Goal: Find specific page/section

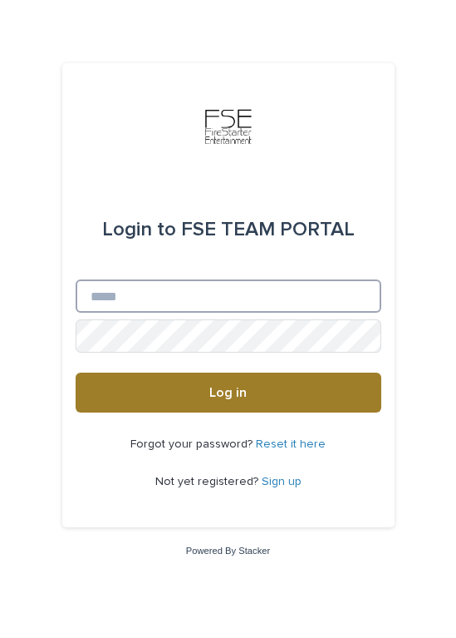
type input "**********"
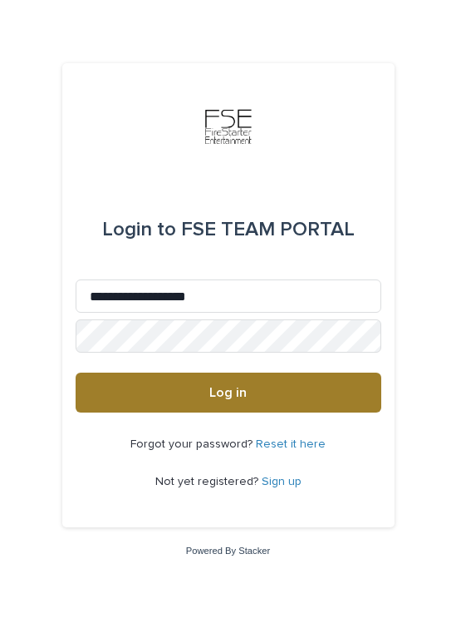
click at [143, 382] on button "Log in" at bounding box center [229, 393] width 306 height 40
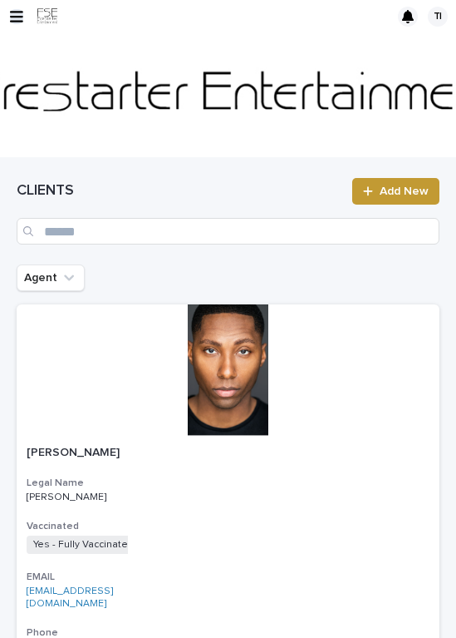
click at [17, 14] on icon "button" at bounding box center [16, 16] width 13 height 15
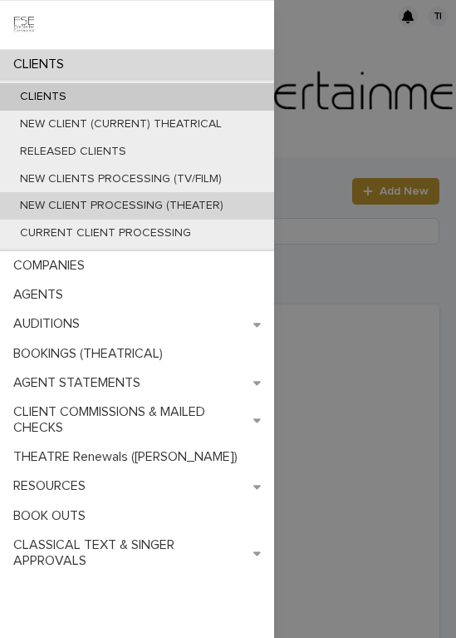
click at [153, 200] on p "NEW CLIENT PROCESSING (THEATER)" at bounding box center [122, 206] width 230 height 14
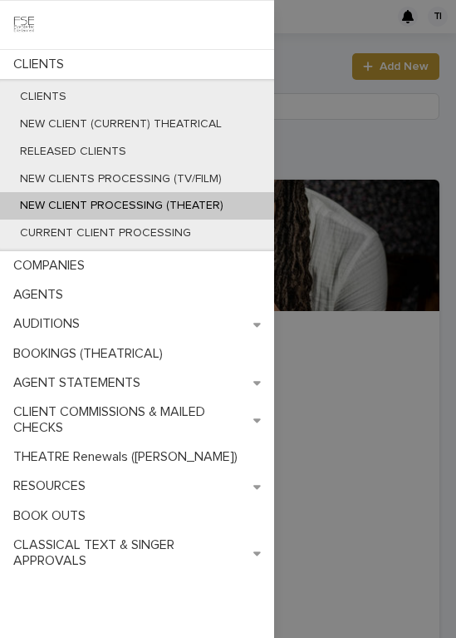
click at [369, 121] on div "CLIENTS CLIENTS NEW CLIENT (CURRENT) THEATRICAL RELEASED CLIENTS NEW CLIENTS PR…" at bounding box center [228, 319] width 456 height 638
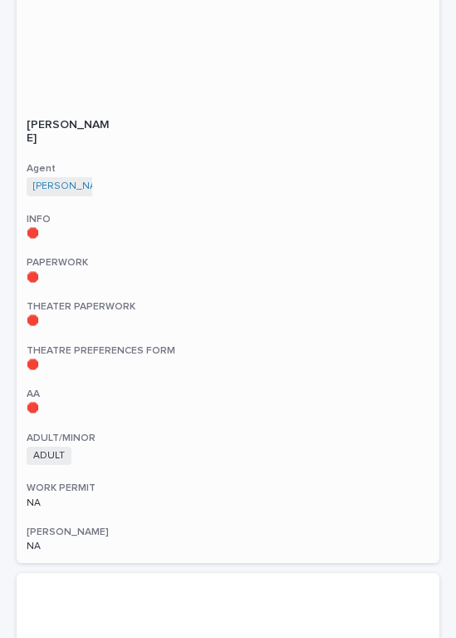
scroll to position [4417, 0]
